Goal: Task Accomplishment & Management: Complete application form

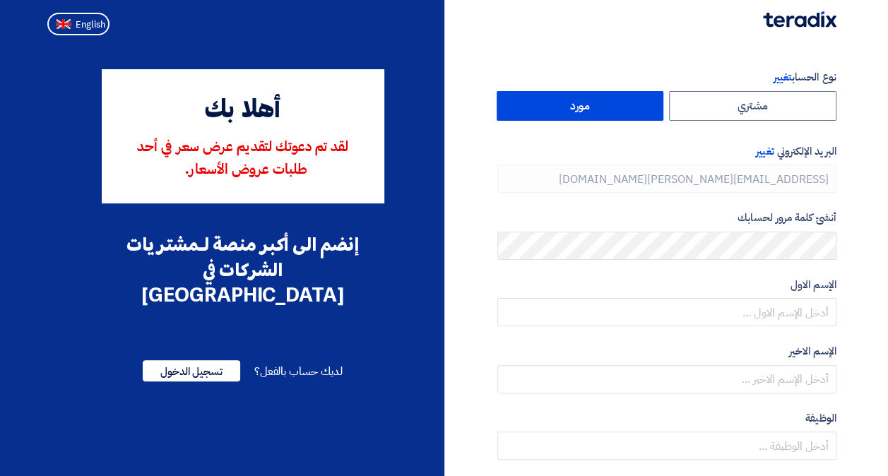
type input "[PHONE_NUMBER]"
click at [146, 360] on span "تسجيل الدخول" at bounding box center [191, 370] width 97 height 21
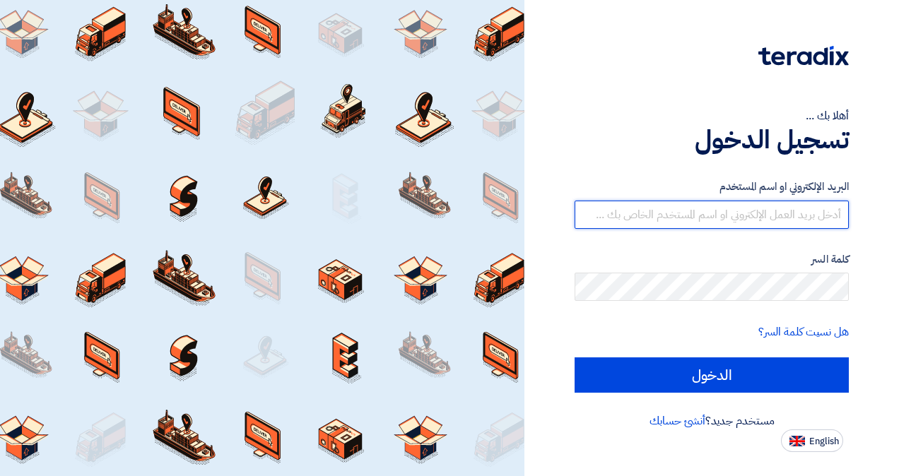
click at [699, 216] on input "text" at bounding box center [711, 215] width 274 height 28
type input "[EMAIL_ADDRESS][PERSON_NAME][DOMAIN_NAME]"
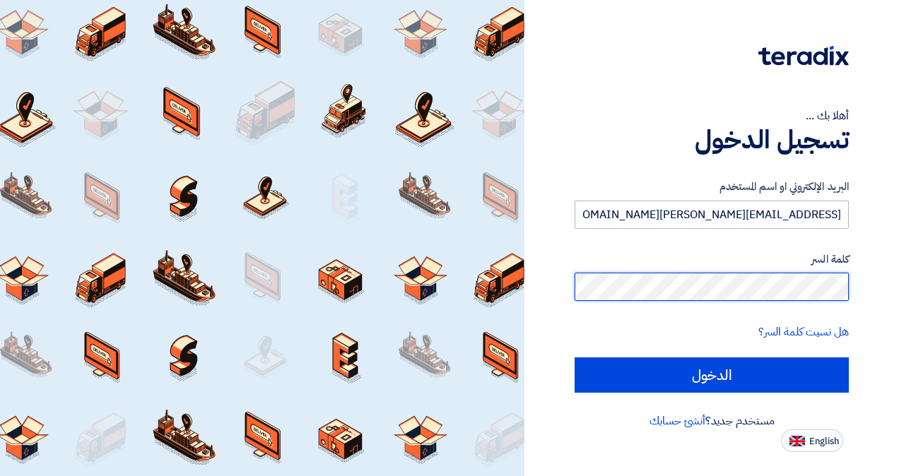
click at [574, 357] on input "الدخول" at bounding box center [711, 374] width 274 height 35
type input "Sign in"
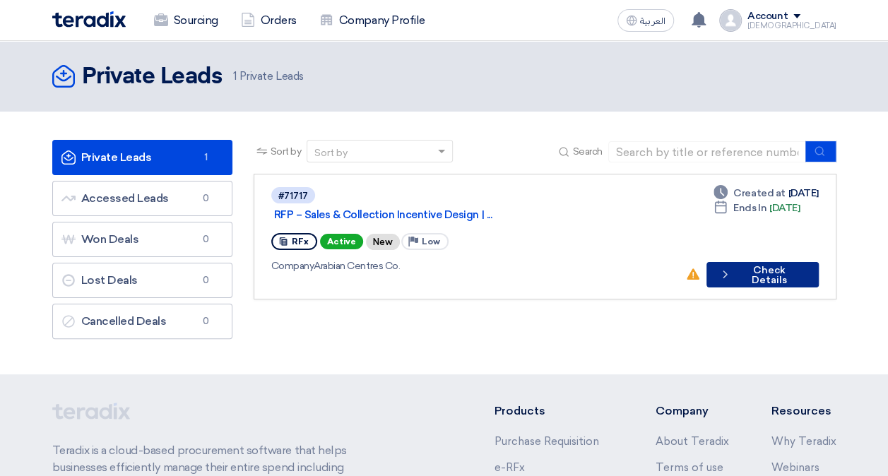
click at [760, 262] on button "Check details Check Details" at bounding box center [762, 274] width 112 height 25
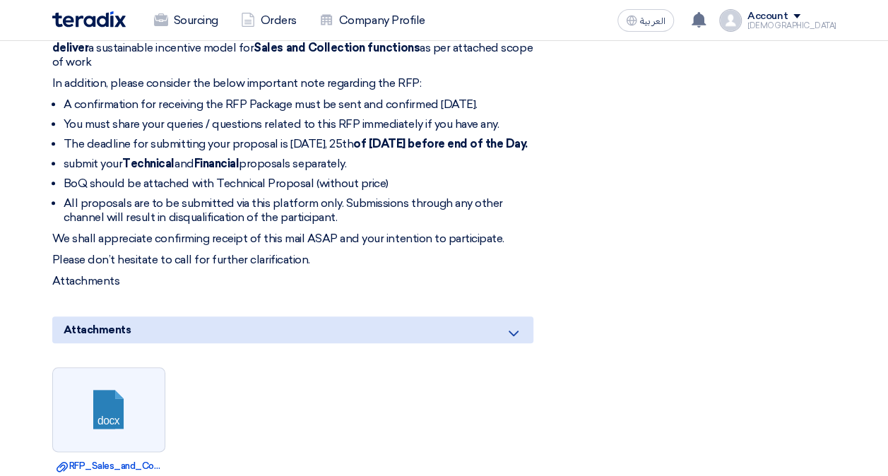
scroll to position [848, 0]
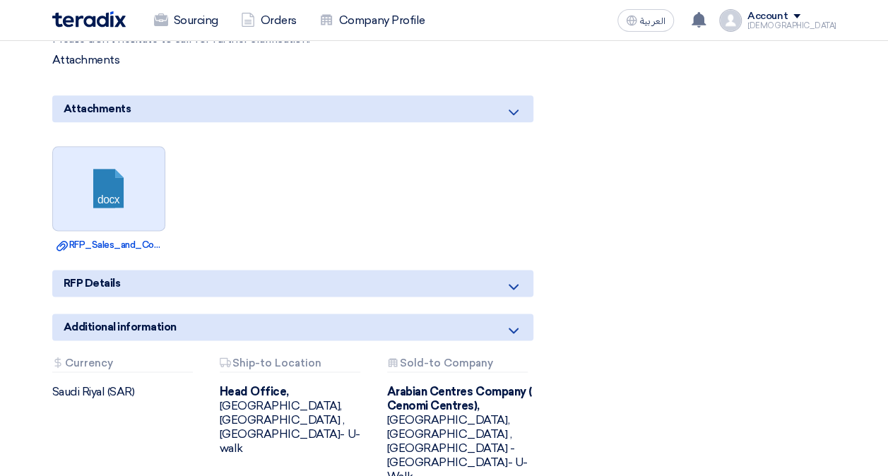
click at [88, 160] on link at bounding box center [109, 189] width 113 height 85
